Goal: Obtain resource: Download file/media

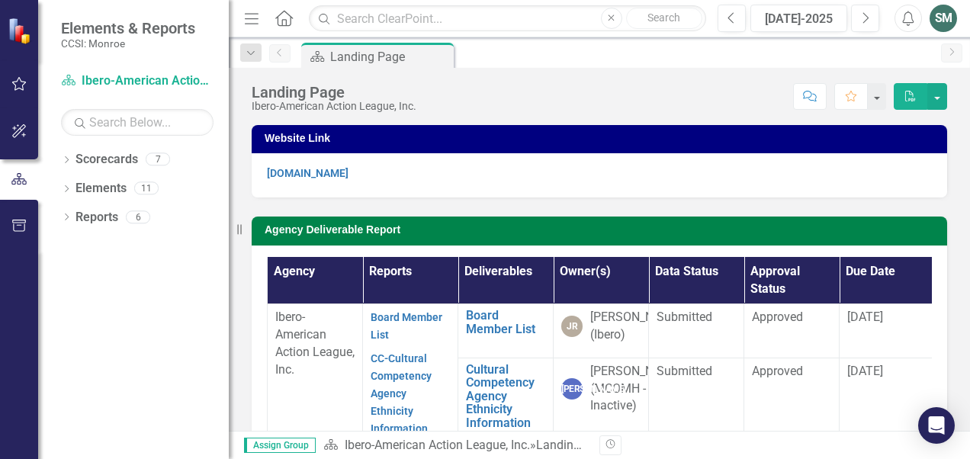
click at [246, 307] on div "Agency Deliverable Report Agency Reports Deliverables Owner(s) Data Status Appr…" at bounding box center [599, 366] width 718 height 339
click at [101, 221] on link "Reports" at bounding box center [96, 218] width 43 height 18
click at [137, 217] on div "6" at bounding box center [138, 216] width 24 height 13
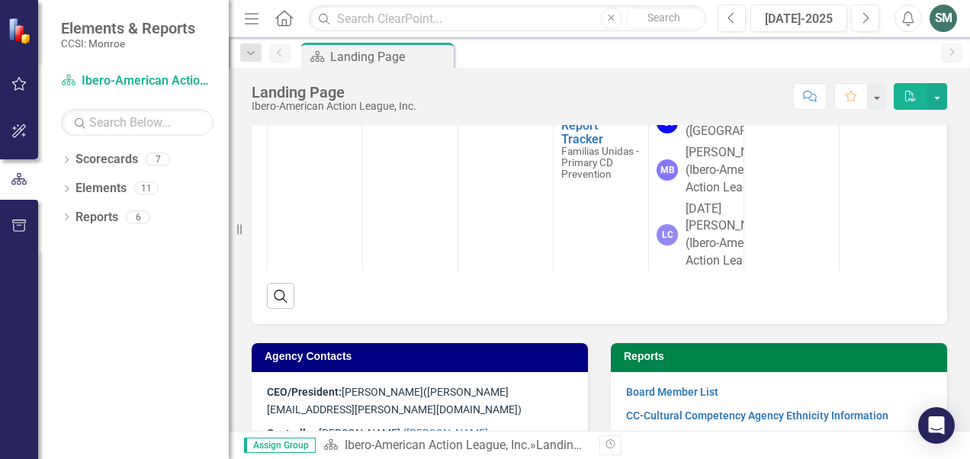
scroll to position [400, 0]
drag, startPoint x: 512, startPoint y: 139, endPoint x: 497, endPoint y: 140, distance: 15.3
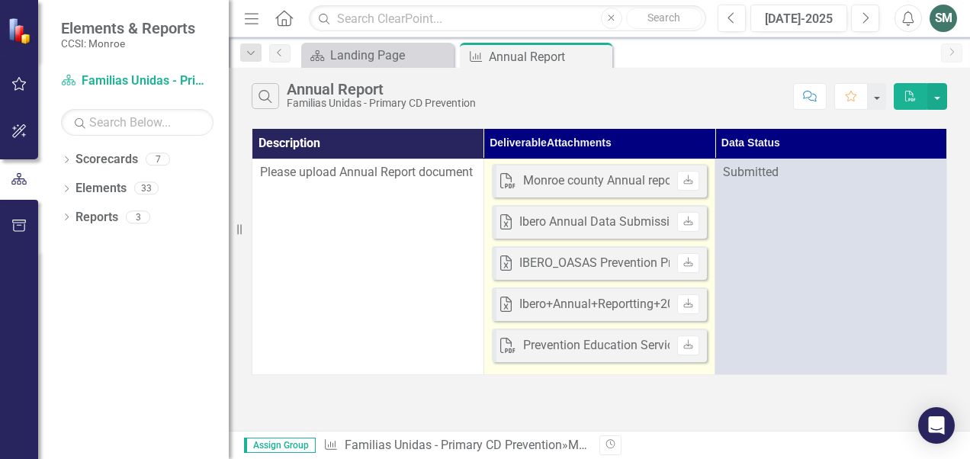
click at [613, 224] on div "Ibero Annual Data Submission Report [DATE]-[DATE] - OASAS CD Prevention Program…" at bounding box center [759, 222] width 481 height 18
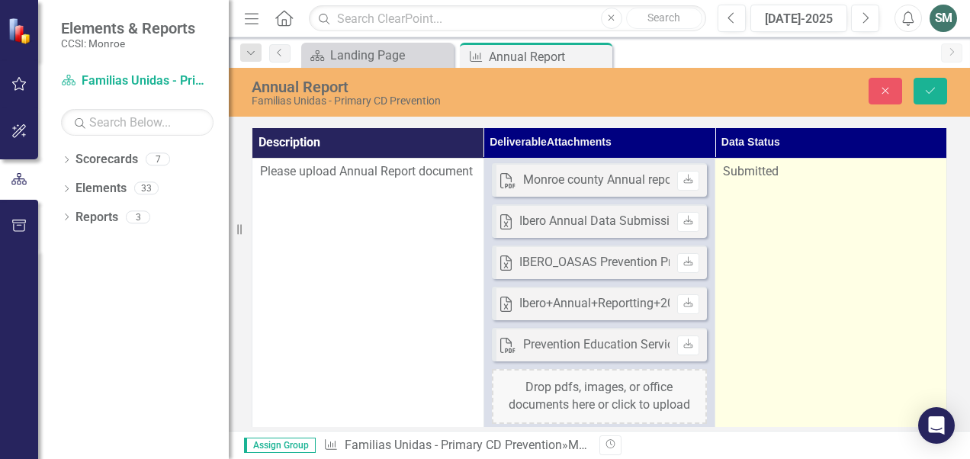
scroll to position [0, 6]
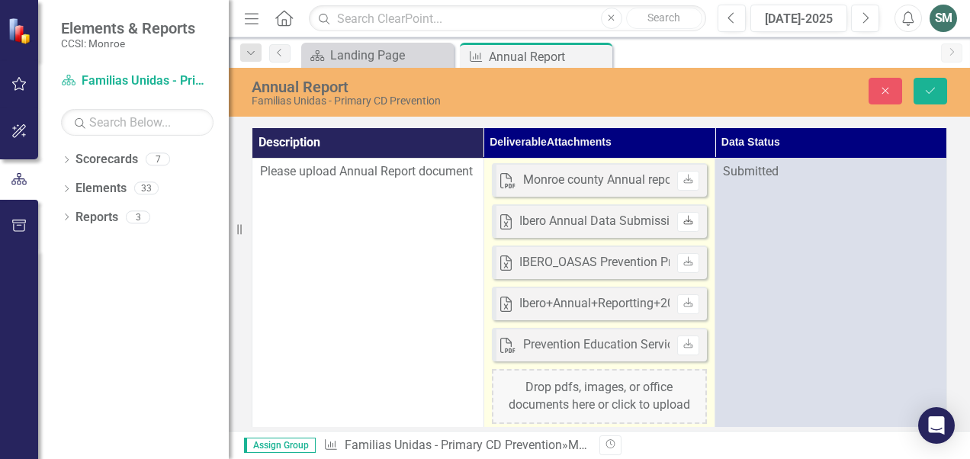
click at [684, 220] on icon at bounding box center [688, 220] width 9 height 9
click at [682, 180] on icon "Download" at bounding box center [687, 179] width 11 height 9
click at [682, 176] on icon "Download" at bounding box center [687, 179] width 11 height 9
click at [682, 264] on icon "Download" at bounding box center [687, 262] width 11 height 9
click at [682, 262] on icon "Download" at bounding box center [687, 262] width 11 height 9
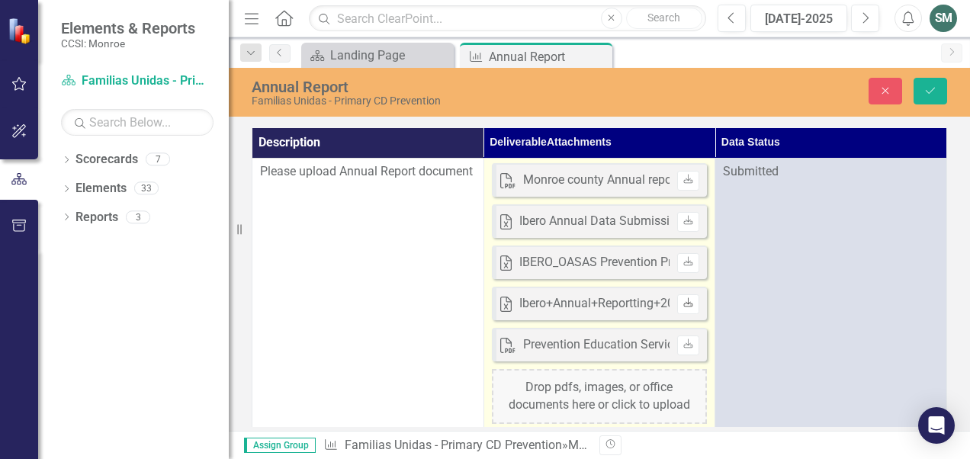
click at [684, 301] on icon at bounding box center [688, 302] width 9 height 9
click at [684, 343] on icon at bounding box center [688, 343] width 9 height 9
click at [688, 258] on link "Download" at bounding box center [688, 263] width 22 height 20
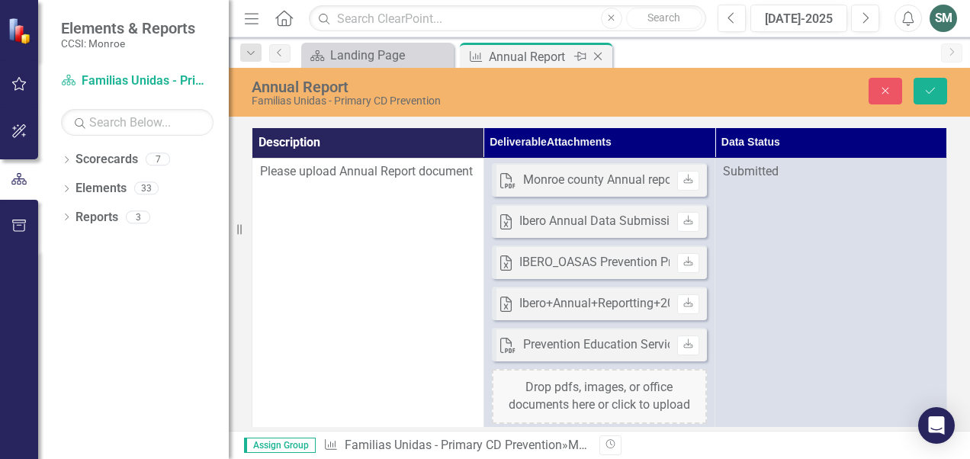
click at [509, 55] on div "Annual Report" at bounding box center [530, 56] width 82 height 19
click at [408, 56] on div "Landing Page" at bounding box center [380, 55] width 101 height 19
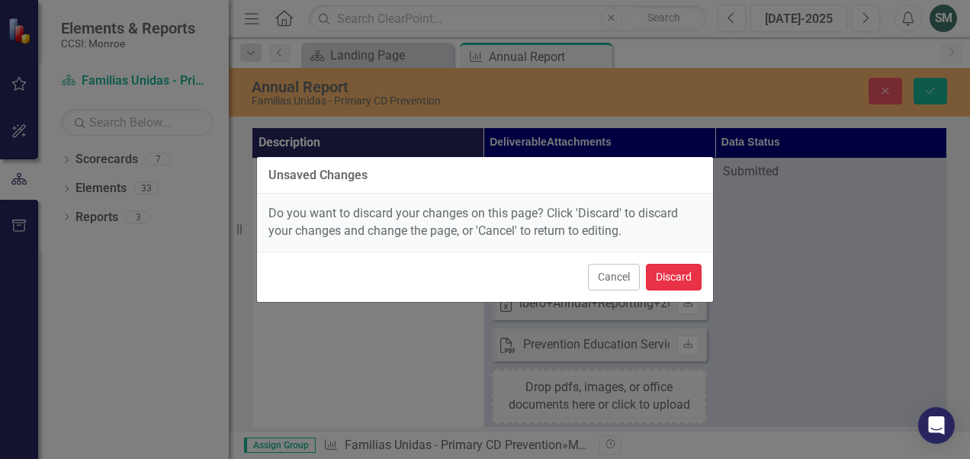
click at [671, 274] on button "Discard" at bounding box center [674, 277] width 56 height 27
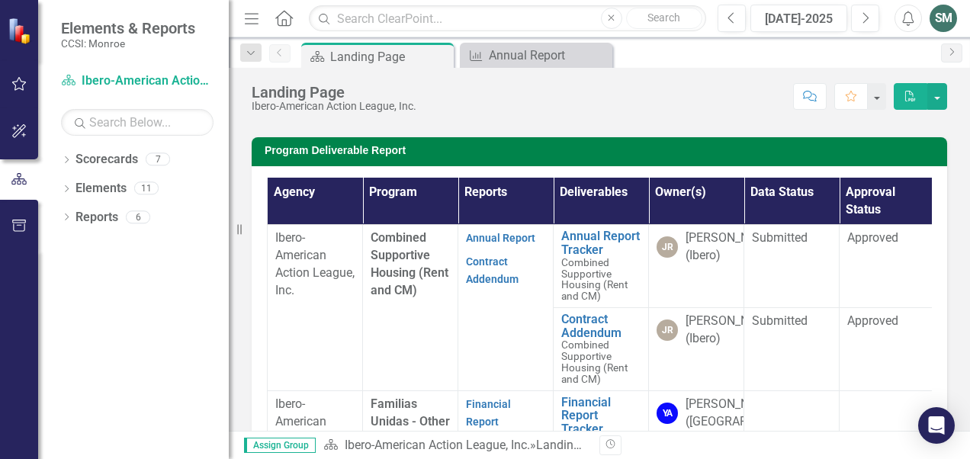
scroll to position [427, 0]
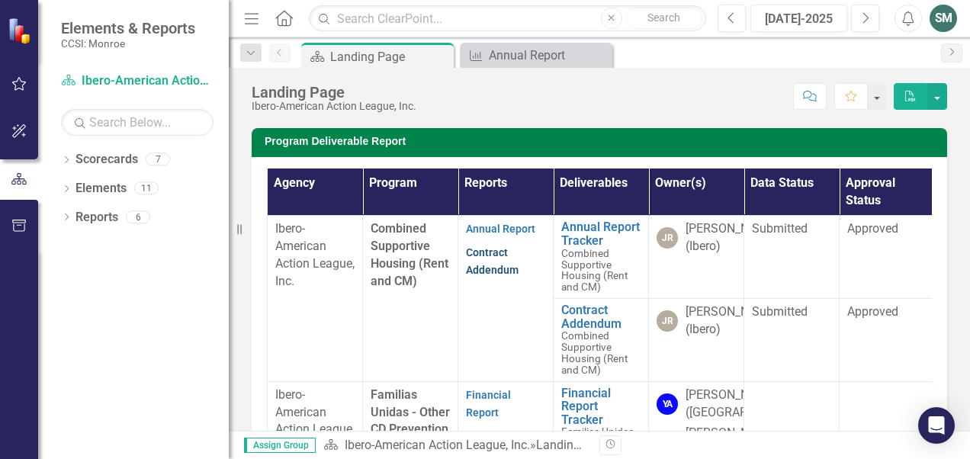
click at [485, 276] on link "Contract Addendum" at bounding box center [492, 261] width 53 height 30
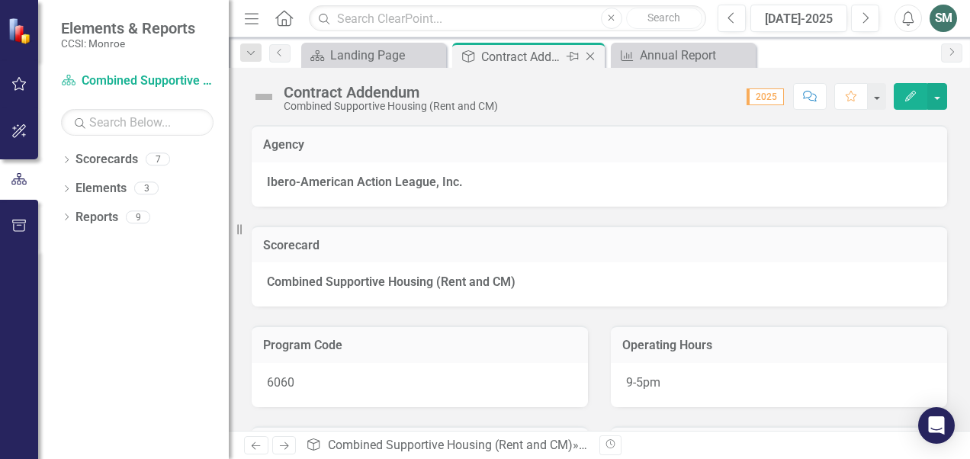
click at [588, 58] on icon at bounding box center [590, 57] width 8 height 8
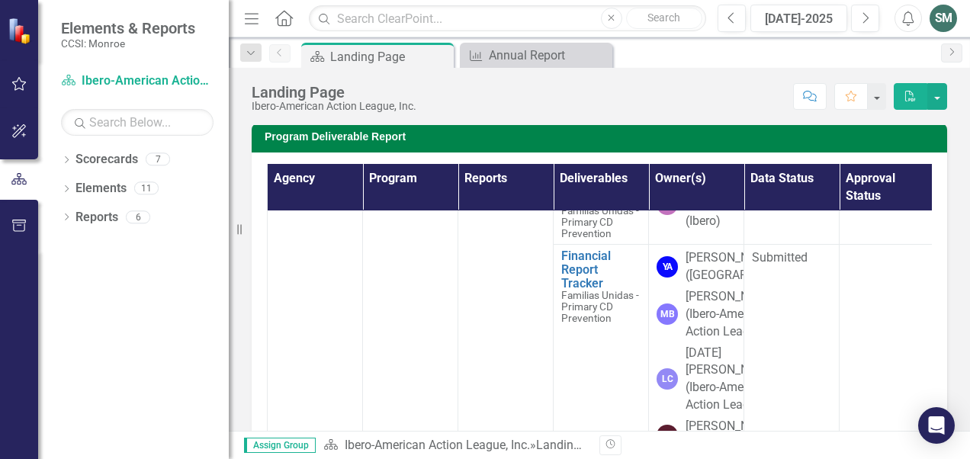
scroll to position [496, 0]
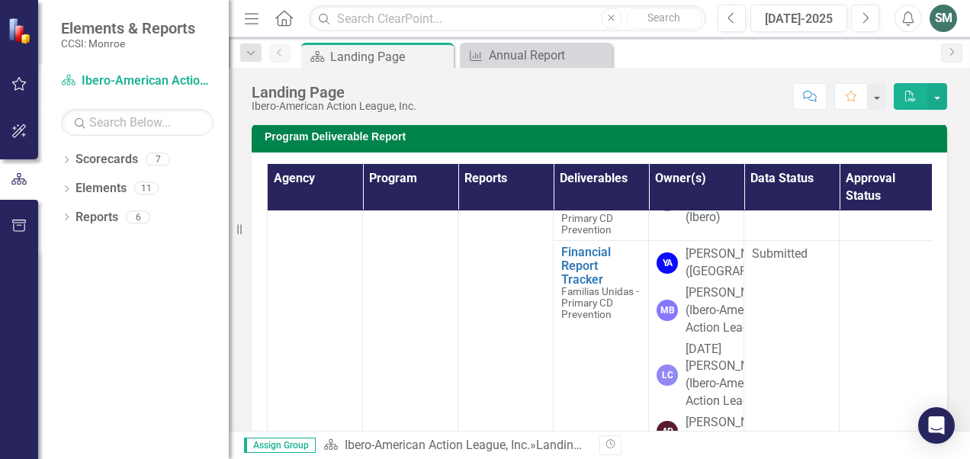
click at [488, 159] on link "Contract Addendum" at bounding box center [492, 144] width 53 height 30
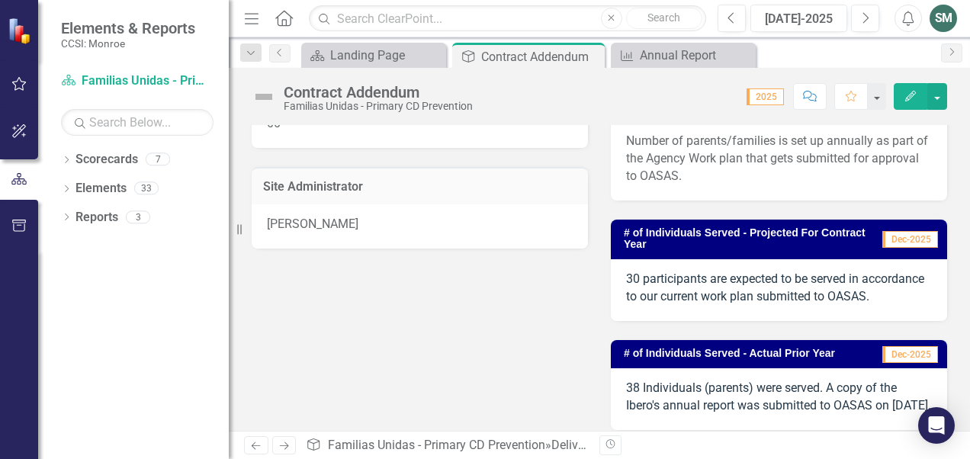
scroll to position [358, 0]
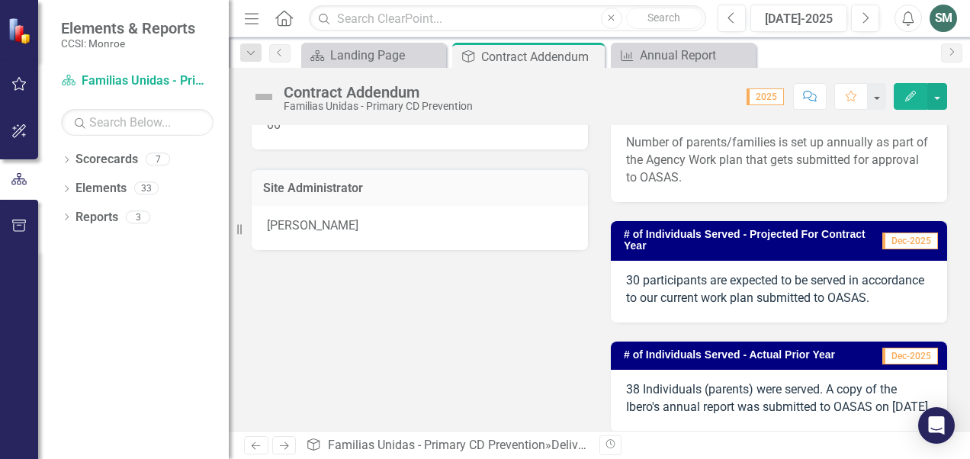
click at [719, 414] on span "38 Individuals (parents) were served. A copy of the Ibero's annual report was s…" at bounding box center [778, 398] width 305 height 32
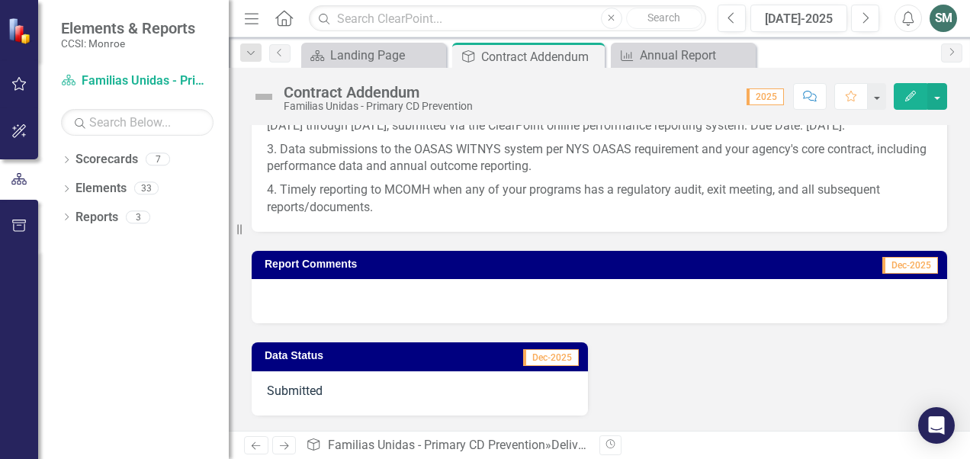
scroll to position [1896, 0]
click at [782, 216] on p "4. Timely reporting to MCOMH when any of your programs has a regulatory audit, …" at bounding box center [599, 197] width 665 height 38
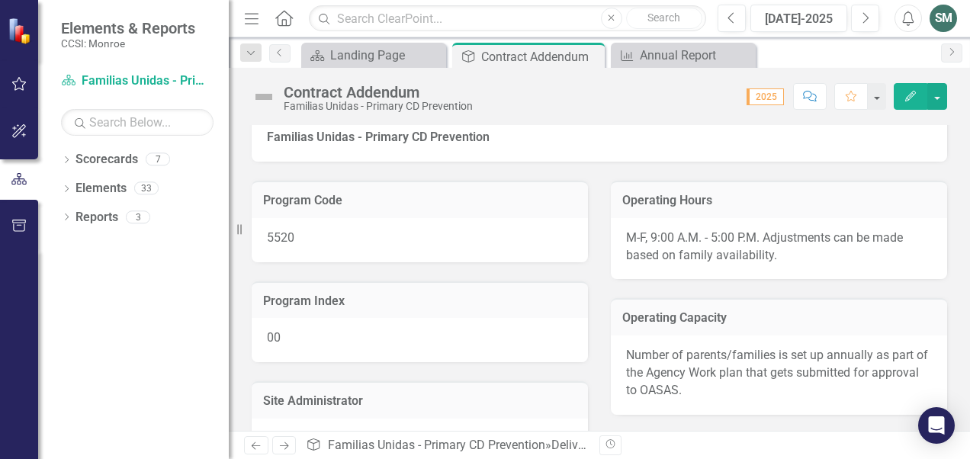
scroll to position [107, 0]
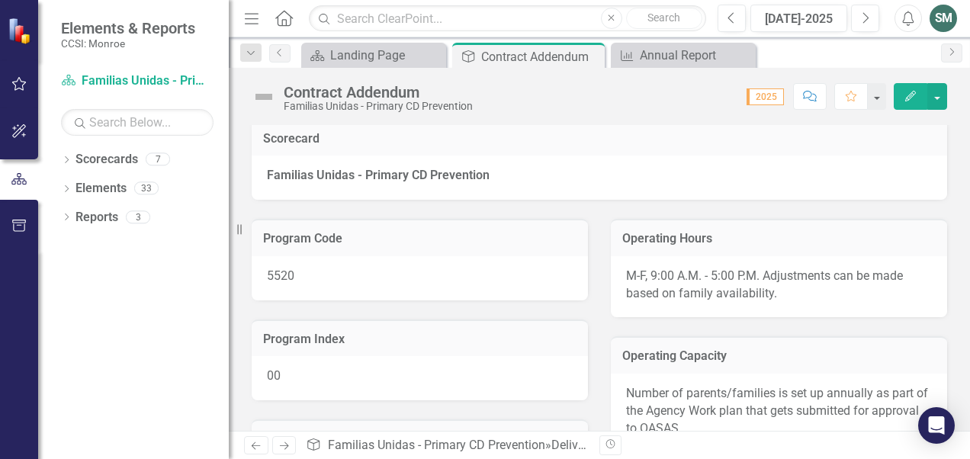
click at [918, 95] on button "Edit" at bounding box center [911, 96] width 34 height 27
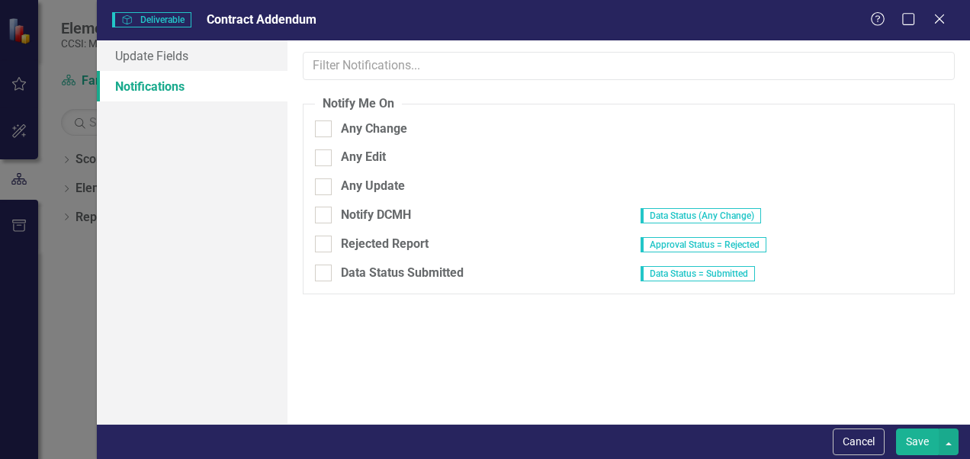
scroll to position [0, 0]
click at [936, 15] on icon "Close" at bounding box center [938, 18] width 19 height 14
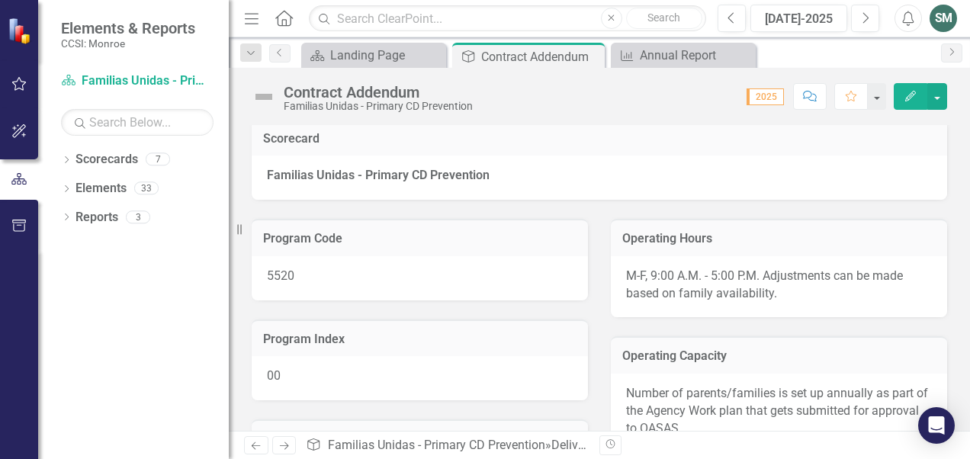
click at [773, 105] on div "Score: N/A 2025 Completed Comment Favorite Edit" at bounding box center [713, 96] width 467 height 26
click at [772, 102] on span "2025" at bounding box center [764, 96] width 37 height 17
drag, startPoint x: 772, startPoint y: 102, endPoint x: 806, endPoint y: 137, distance: 49.1
click at [806, 137] on h3 "Scorecard" at bounding box center [599, 139] width 673 height 14
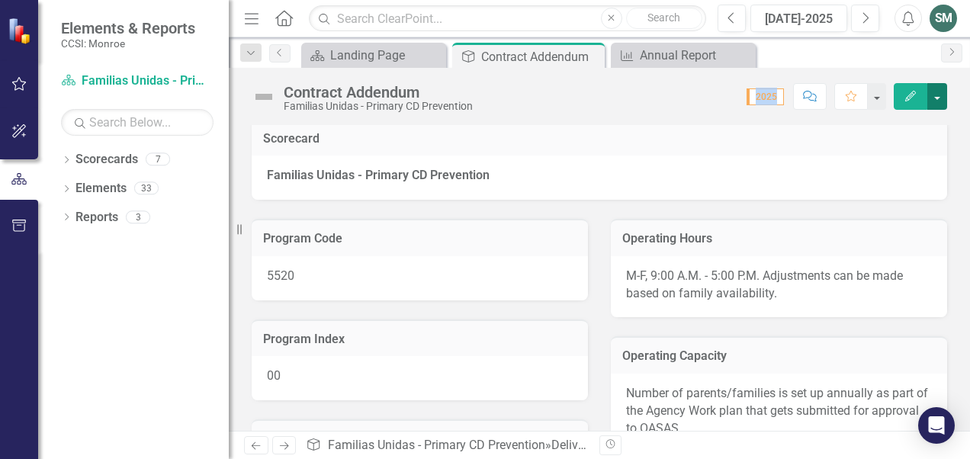
click at [943, 98] on button "button" at bounding box center [937, 96] width 20 height 27
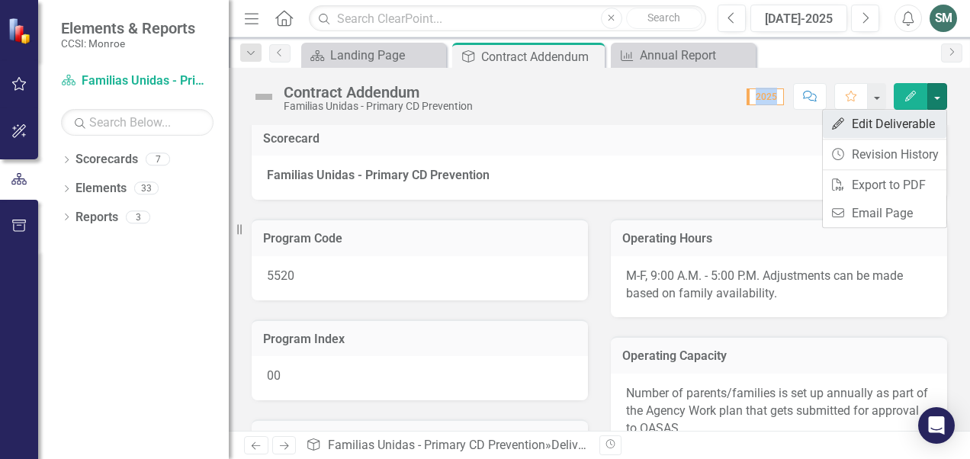
click at [884, 121] on link "Edit Edit Deliverable" at bounding box center [885, 124] width 124 height 28
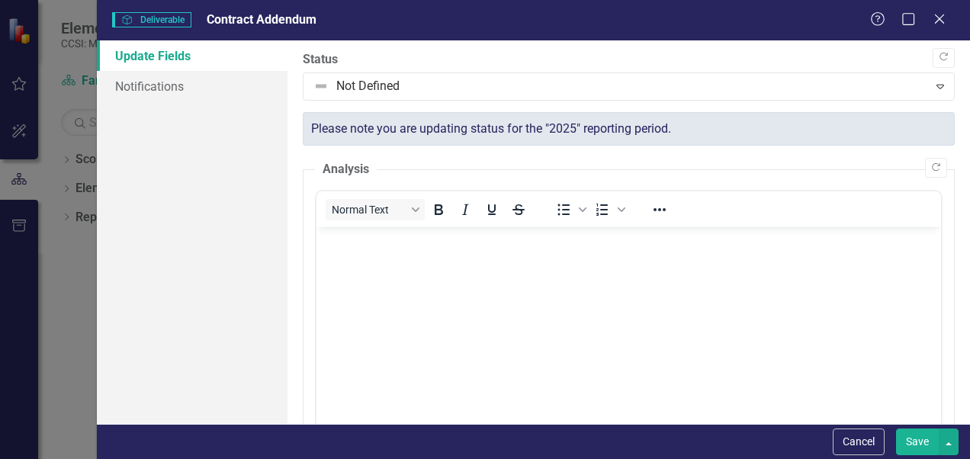
scroll to position [5, 0]
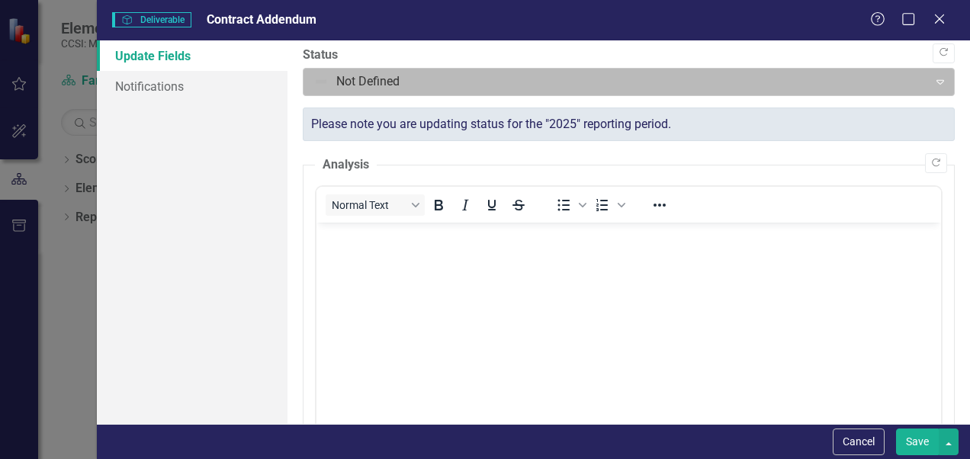
click at [933, 85] on icon "Expand" at bounding box center [940, 81] width 15 height 12
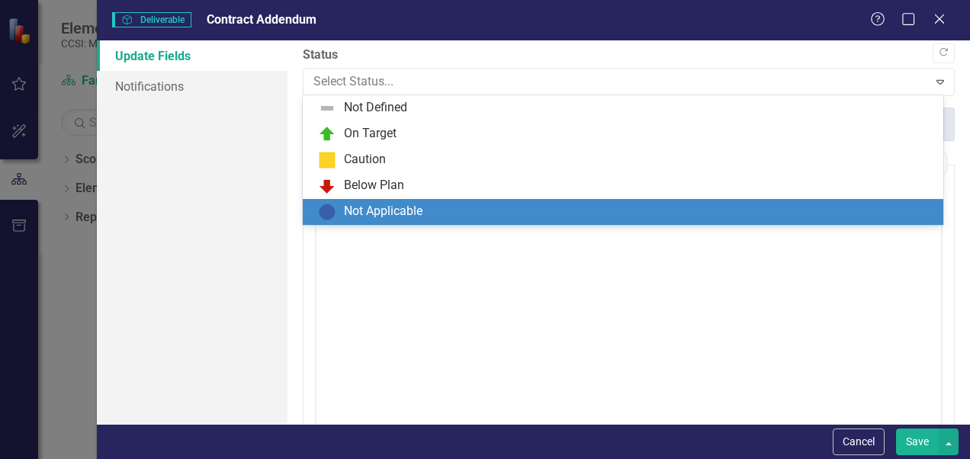
click at [732, 284] on body "Rich Text Area. Press ALT-0 for help." at bounding box center [628, 337] width 624 height 229
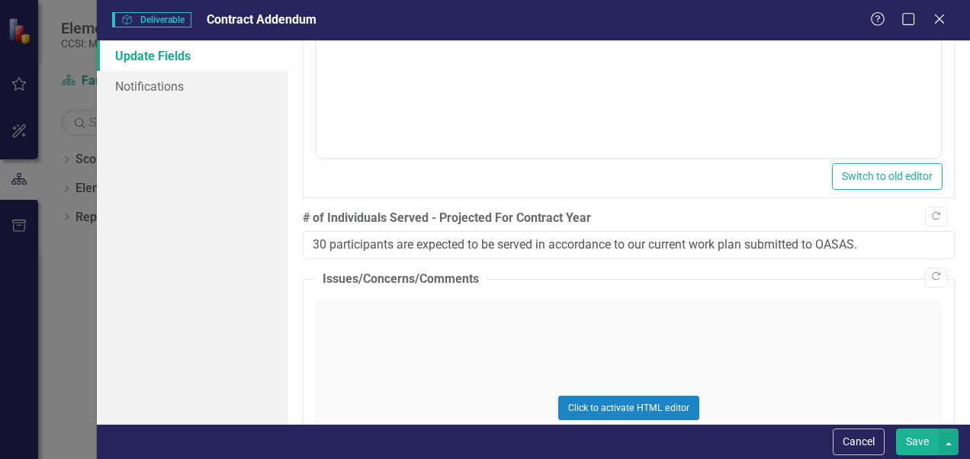
scroll to position [721, 0]
click at [732, 282] on fieldset "Issues/Concerns/Comments Click to activate HTML editor Switch to old editor" at bounding box center [629, 418] width 652 height 297
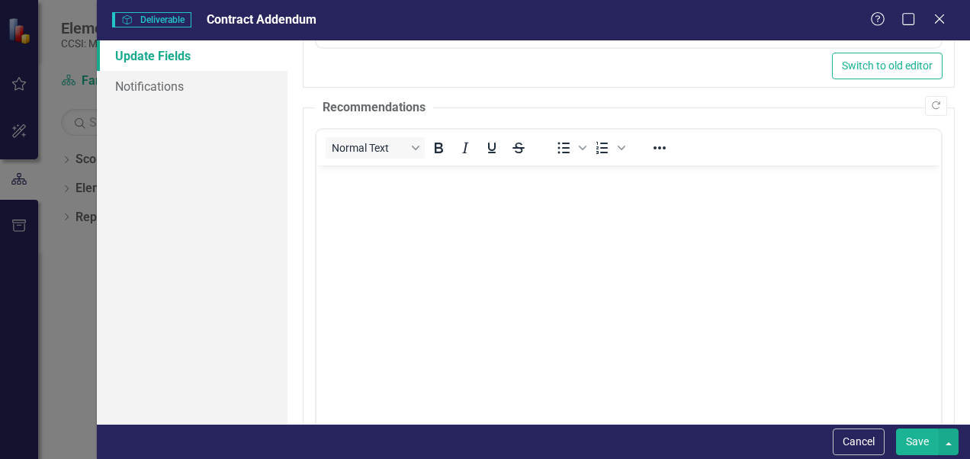
scroll to position [0, 0]
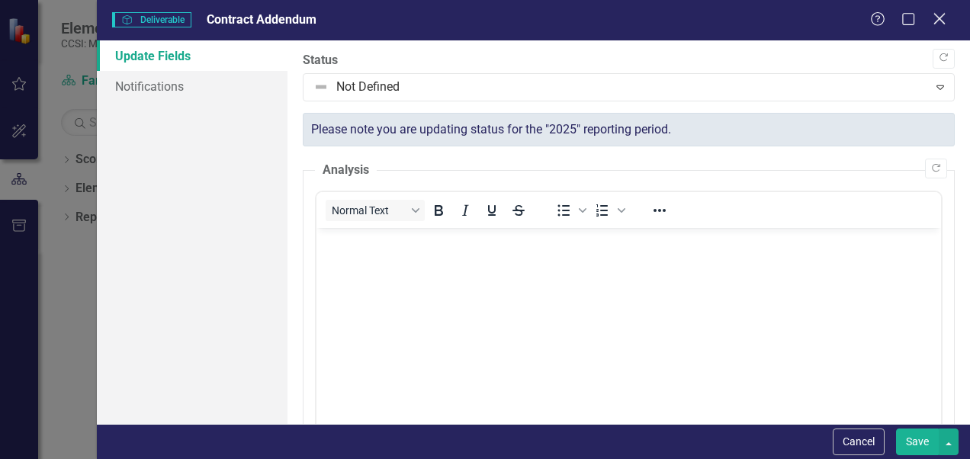
click at [936, 20] on icon "Close" at bounding box center [938, 18] width 19 height 14
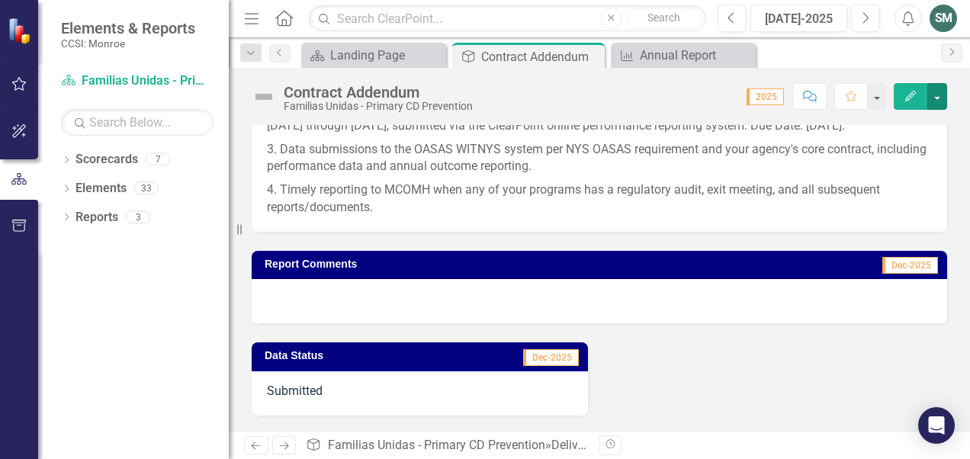
scroll to position [1896, 0]
